Goal: Information Seeking & Learning: Learn about a topic

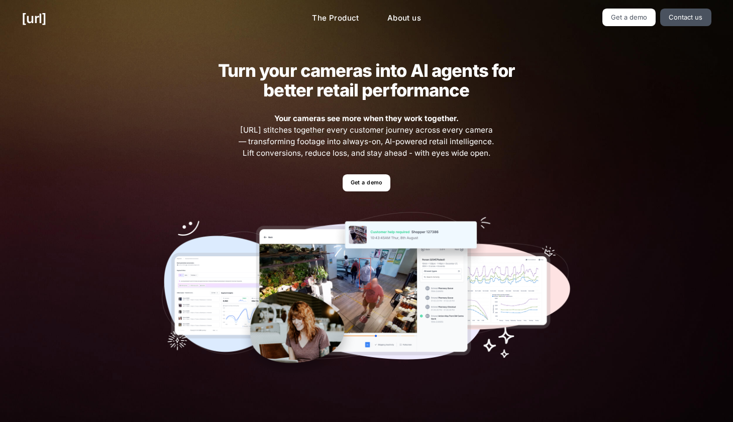
drag, startPoint x: 276, startPoint y: 113, endPoint x: 502, endPoint y: 151, distance: 229.3
click at [493, 151] on span "Your cameras see more when they work together. Black.ai stitches together every…" at bounding box center [367, 136] width 258 height 46
click at [502, 151] on div "Turn your cameras into AI agents for better retail performance Your cameras see…" at bounding box center [366, 219] width 453 height 365
drag, startPoint x: 491, startPoint y: 149, endPoint x: 196, endPoint y: 76, distance: 303.8
click at [190, 74] on div "Turn your cameras into AI agents for better retail performance Your cameras see…" at bounding box center [366, 219] width 453 height 365
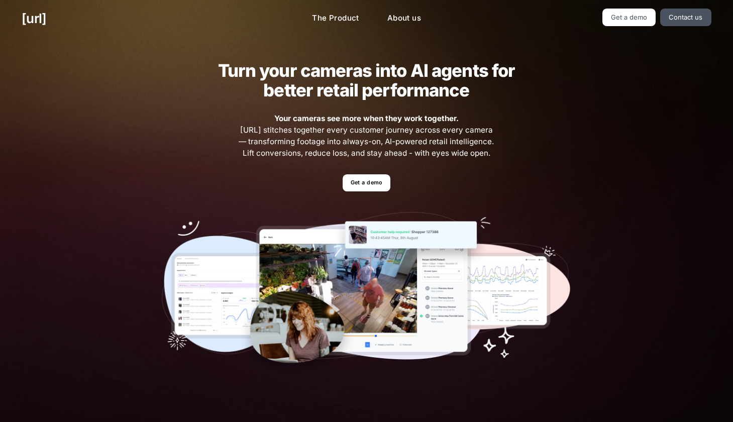
click at [261, 88] on h2 "Turn your cameras into AI agents for better retail performance" at bounding box center [366, 80] width 329 height 39
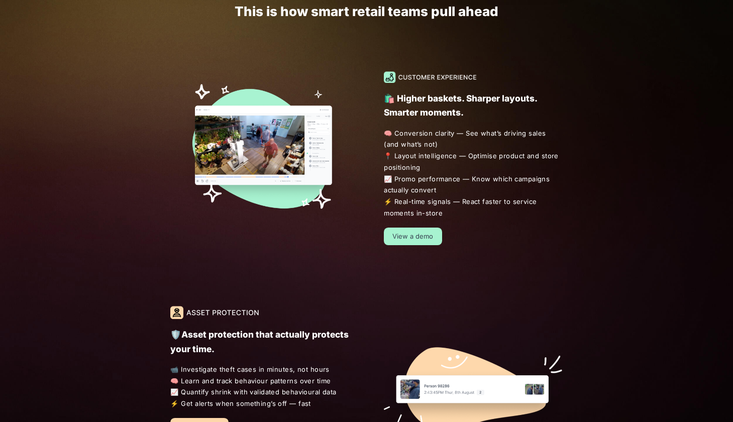
scroll to position [620, 0]
drag, startPoint x: 393, startPoint y: 151, endPoint x: 566, endPoint y: 182, distance: 176.2
click at [566, 182] on div "🛍️ Higher baskets. Sharper layouts. Smarter moments. 🧠 Conversion clarity — See…" at bounding box center [367, 158] width 436 height 235
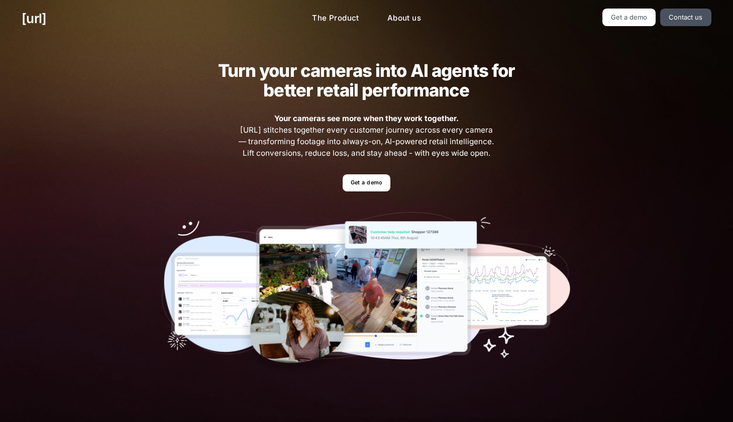
scroll to position [0, 0]
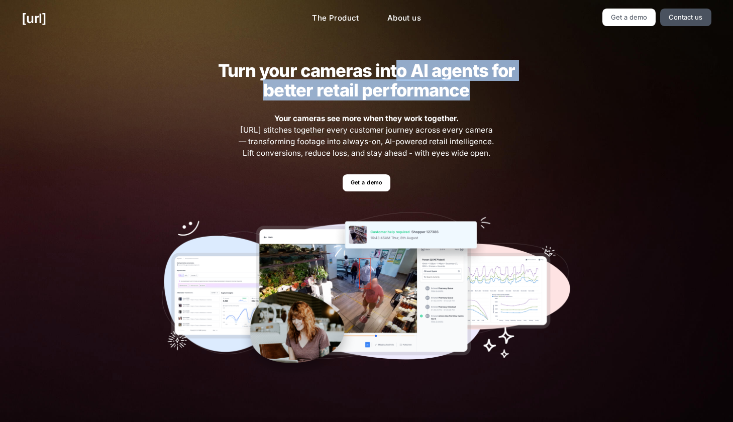
drag, startPoint x: 431, startPoint y: 81, endPoint x: 508, endPoint y: 98, distance: 79.1
click at [508, 98] on h2 "Turn your cameras into AI agents for better retail performance" at bounding box center [366, 80] width 329 height 39
drag, startPoint x: 508, startPoint y: 98, endPoint x: 514, endPoint y: 113, distance: 15.8
click at [508, 98] on h2 "Turn your cameras into AI agents for better retail performance" at bounding box center [366, 80] width 329 height 39
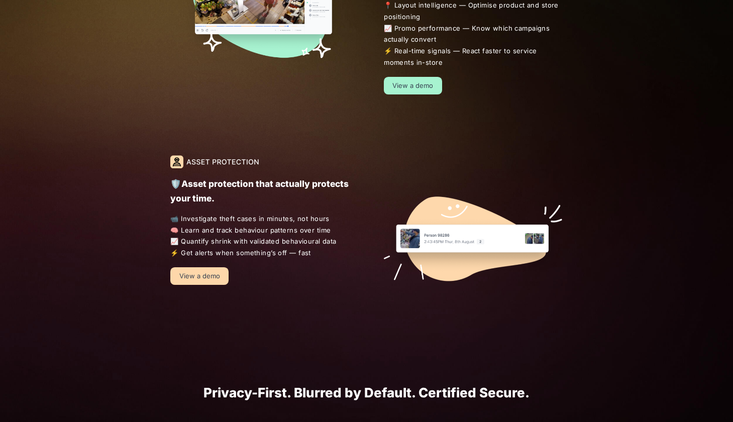
scroll to position [771, 0]
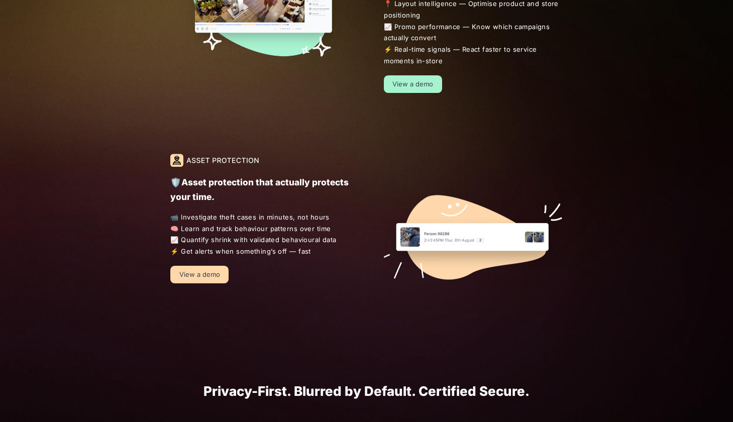
click at [202, 266] on link "View a demo" at bounding box center [199, 275] width 58 height 18
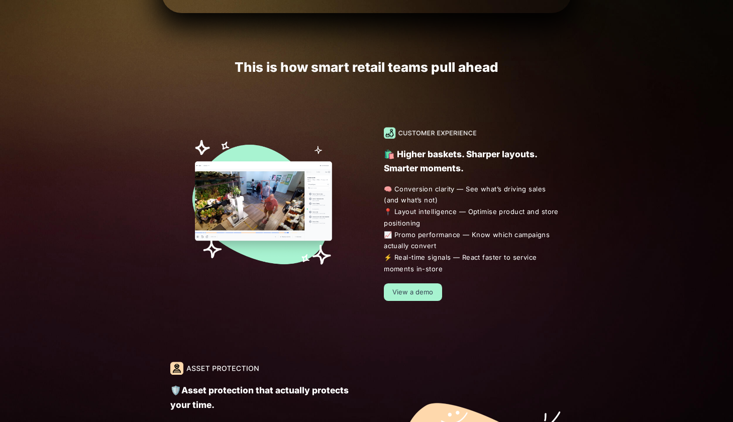
scroll to position [635, 0]
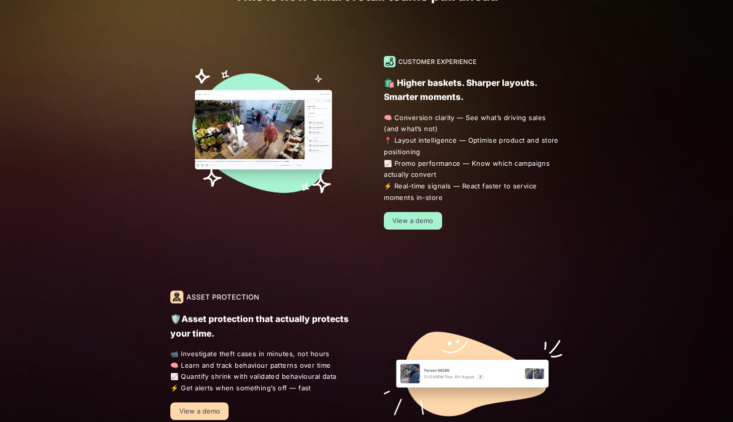
click at [407, 219] on link "View a demo" at bounding box center [413, 221] width 58 height 18
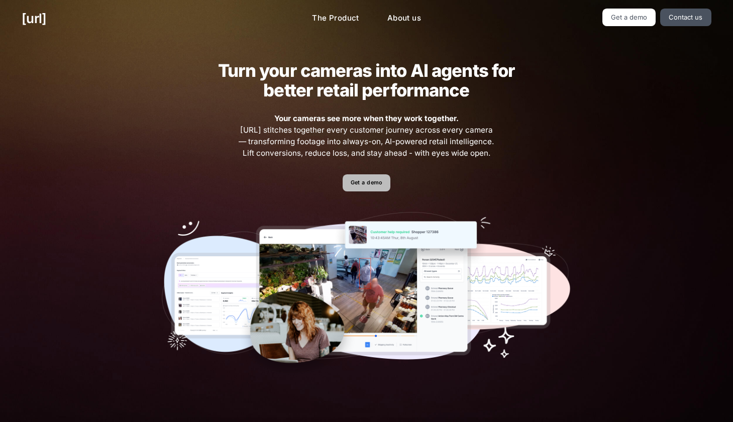
click at [366, 177] on link "Get a demo" at bounding box center [367, 183] width 48 height 18
